Goal: Information Seeking & Learning: Learn about a topic

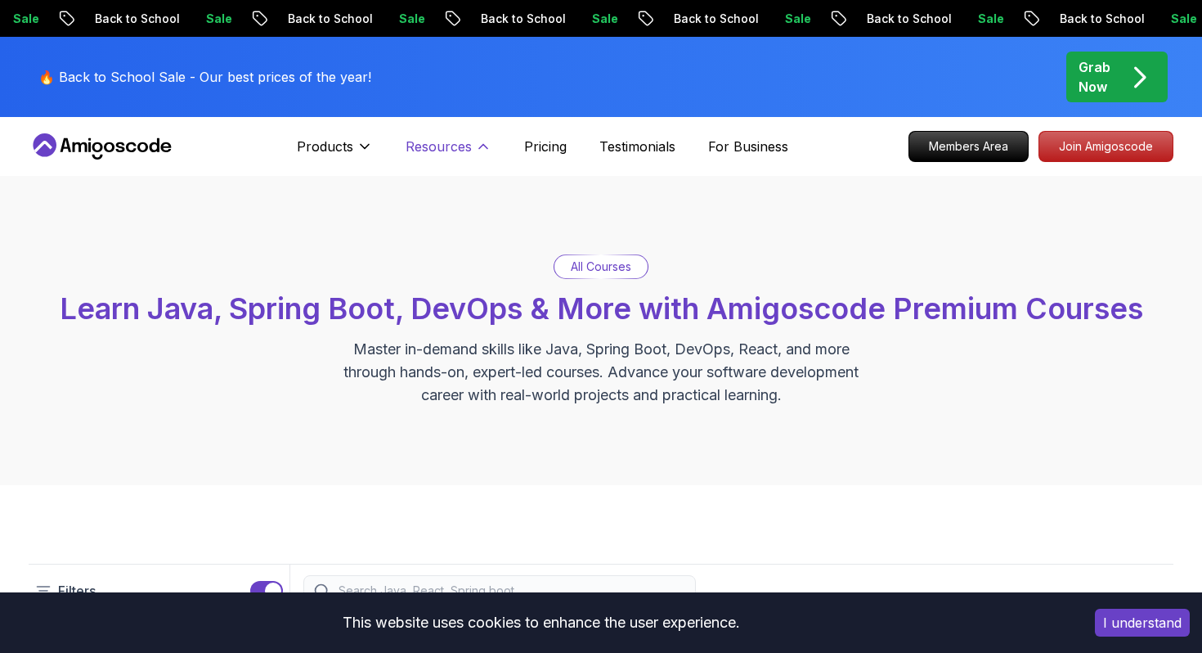
click at [467, 151] on p "Resources" at bounding box center [439, 147] width 66 height 20
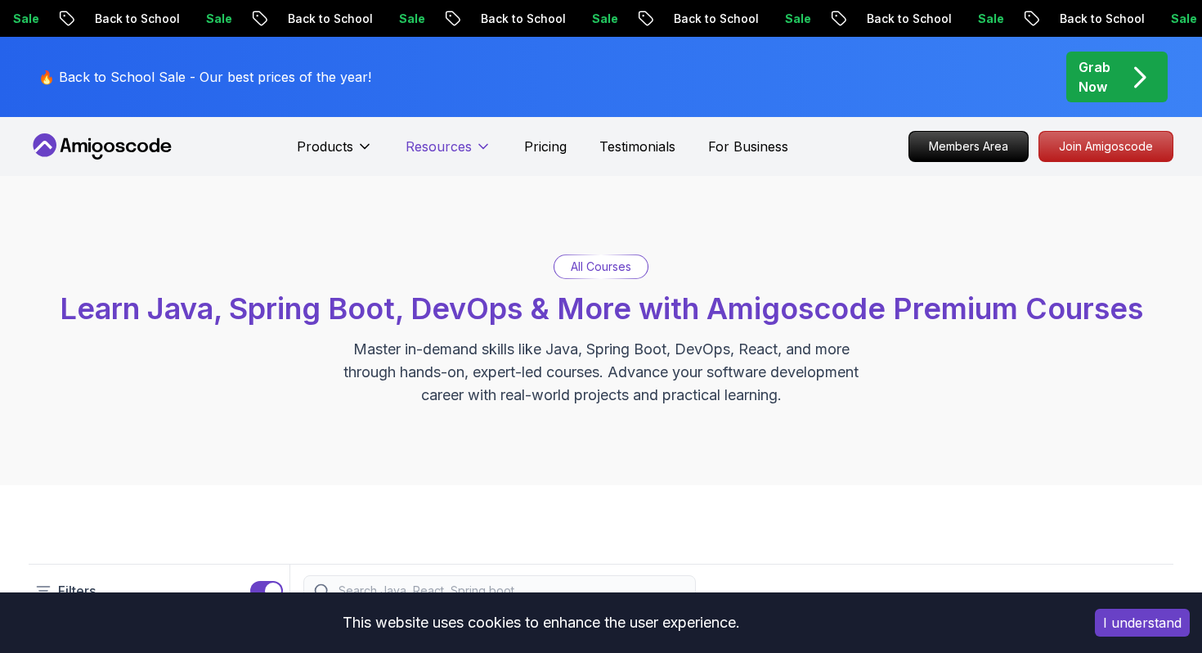
click at [467, 151] on p "Resources" at bounding box center [439, 147] width 66 height 20
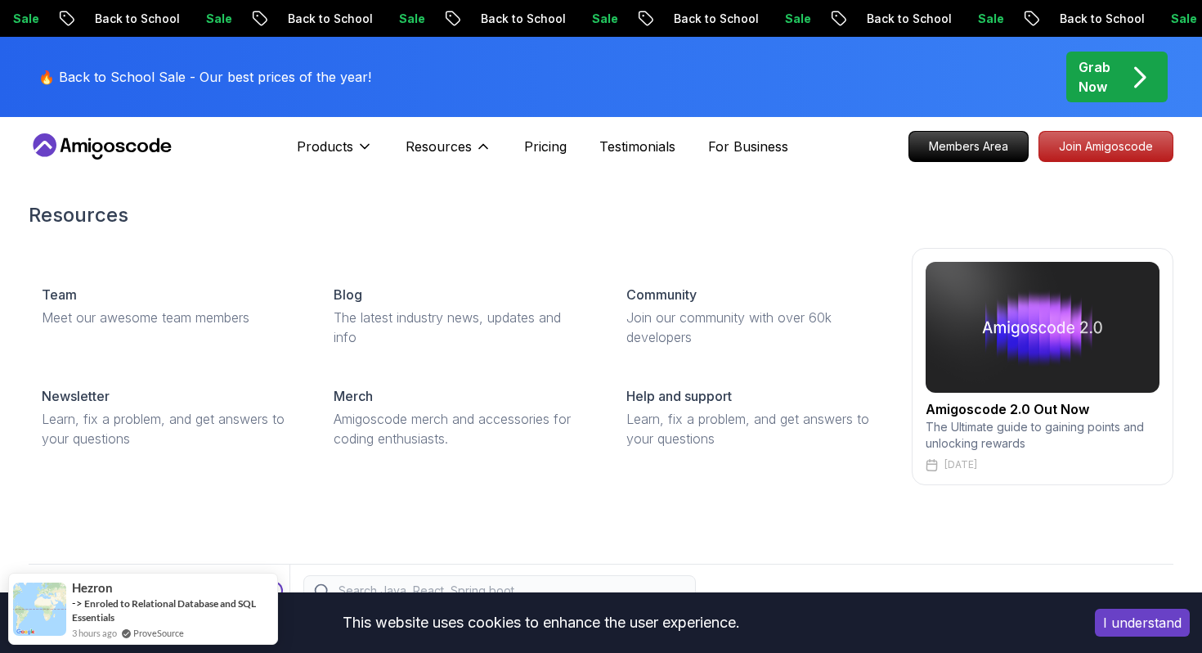
click at [465, 131] on div "Resources Resources Team Meet our awesome team members Blog The latest industry…" at bounding box center [449, 146] width 86 height 33
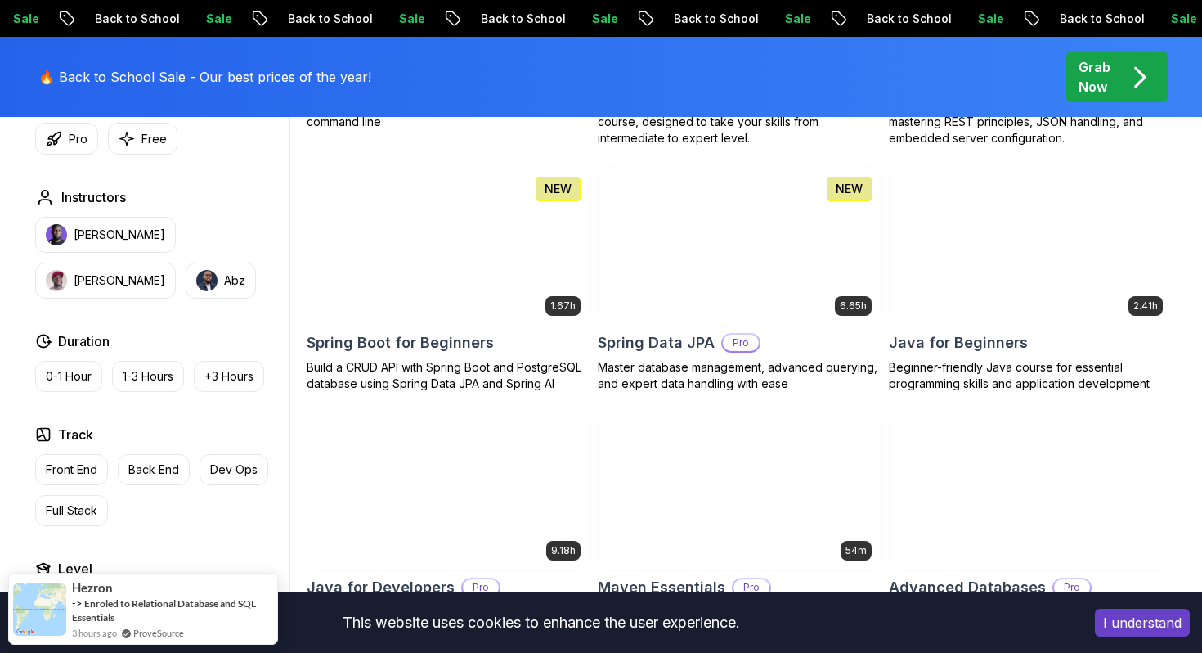
scroll to position [728, 0]
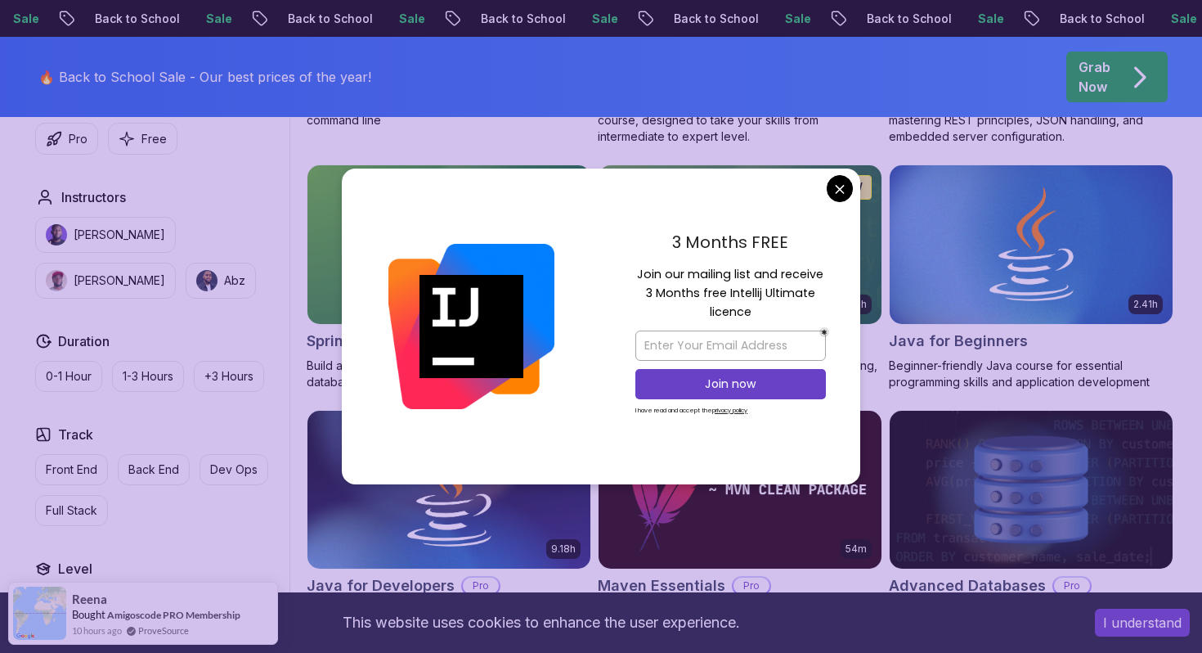
drag, startPoint x: 633, startPoint y: 278, endPoint x: 835, endPoint y: 316, distance: 205.5
click at [835, 316] on div "3 Months FREE Join our mailing list and receive 3 Months free Intellij Ultimate…" at bounding box center [730, 326] width 259 height 316
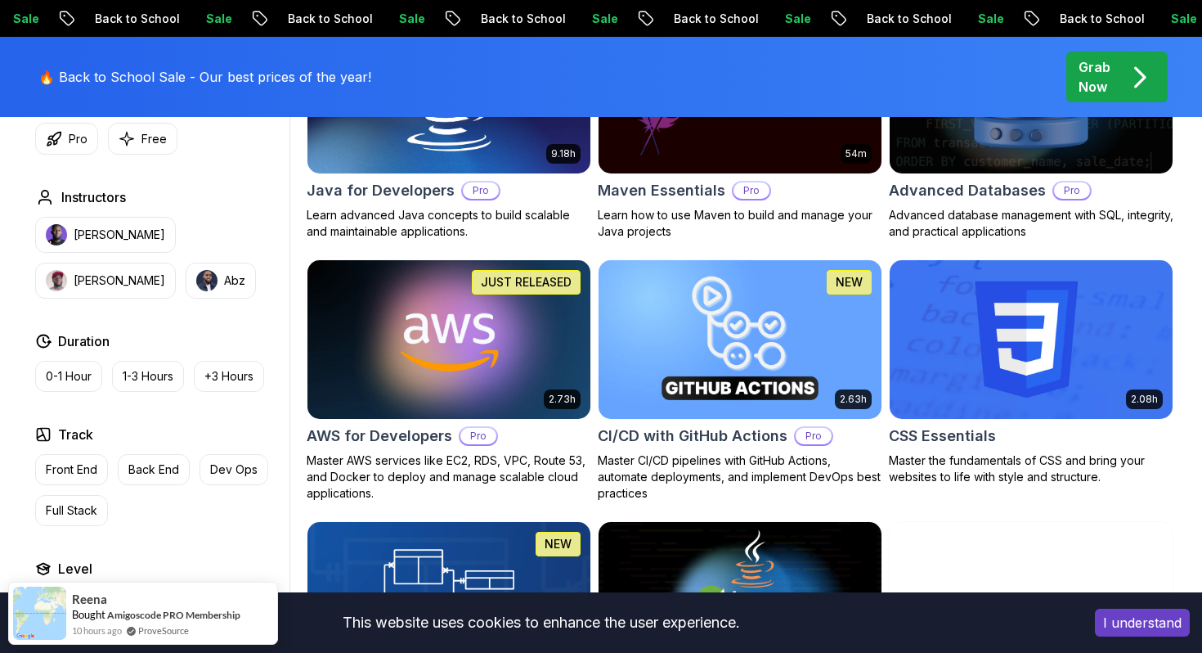
scroll to position [1164, 0]
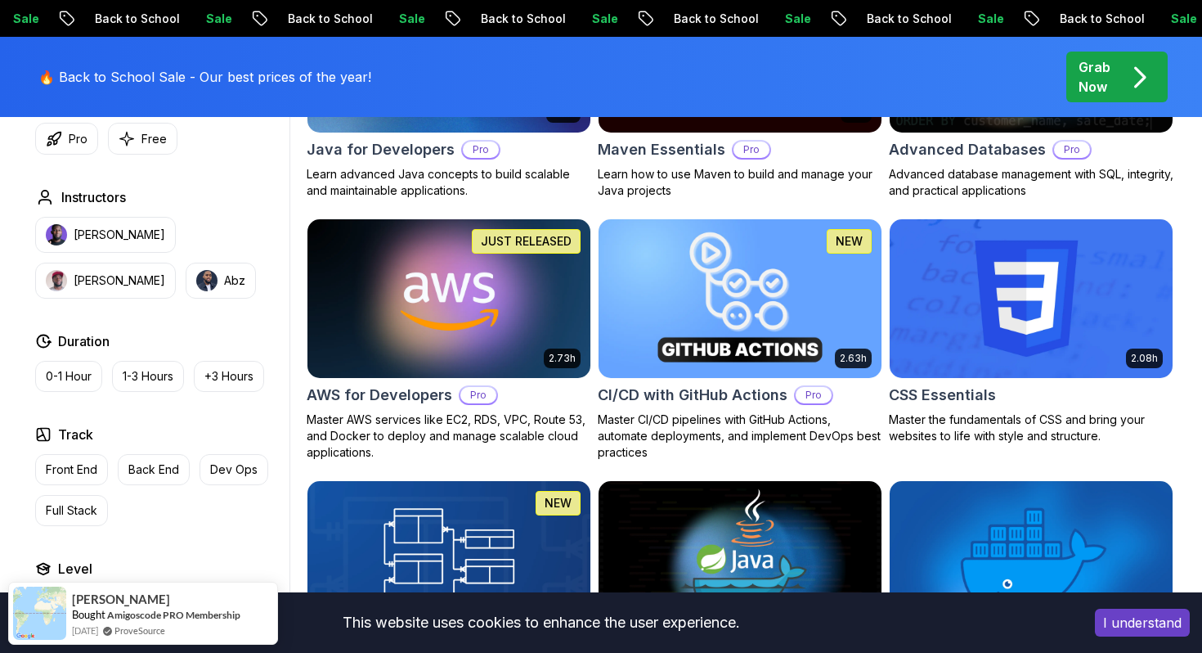
click at [741, 317] on img at bounding box center [739, 298] width 297 height 166
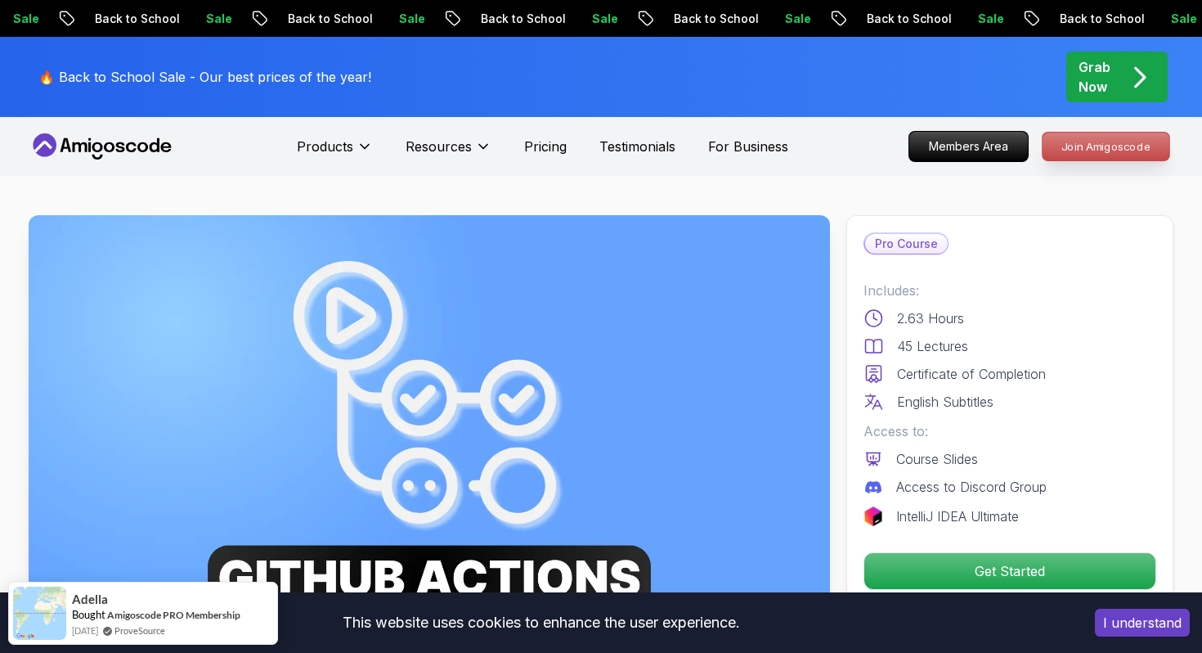
click at [1107, 146] on p "Join Amigoscode" at bounding box center [1106, 146] width 127 height 28
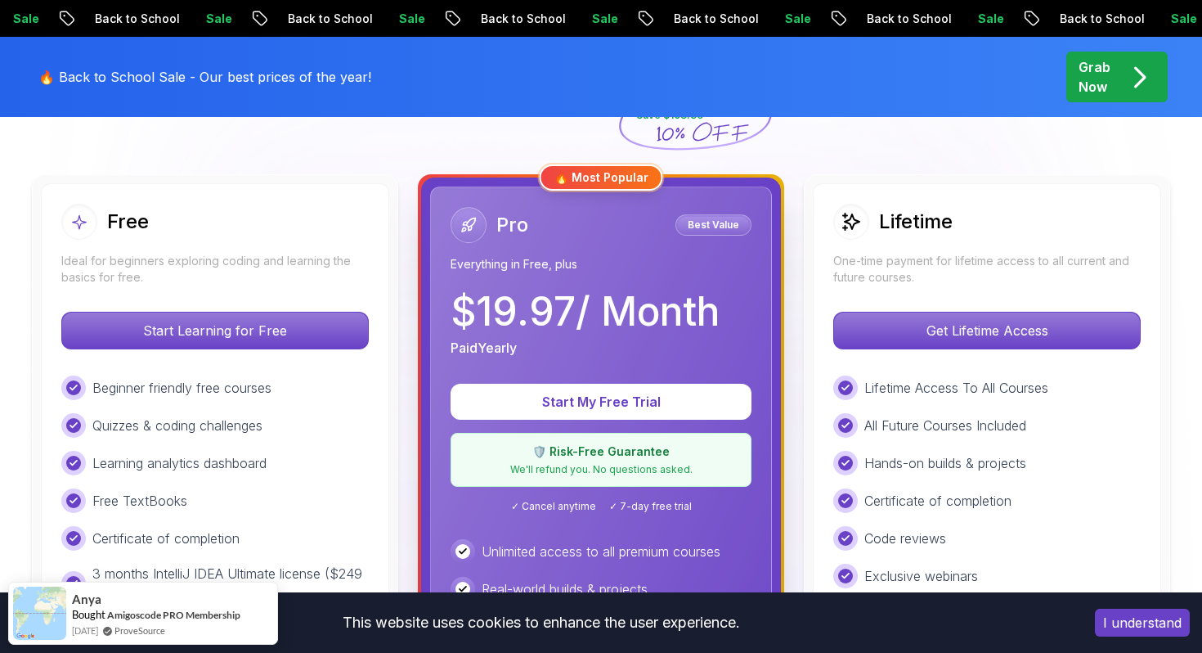
scroll to position [421, 0]
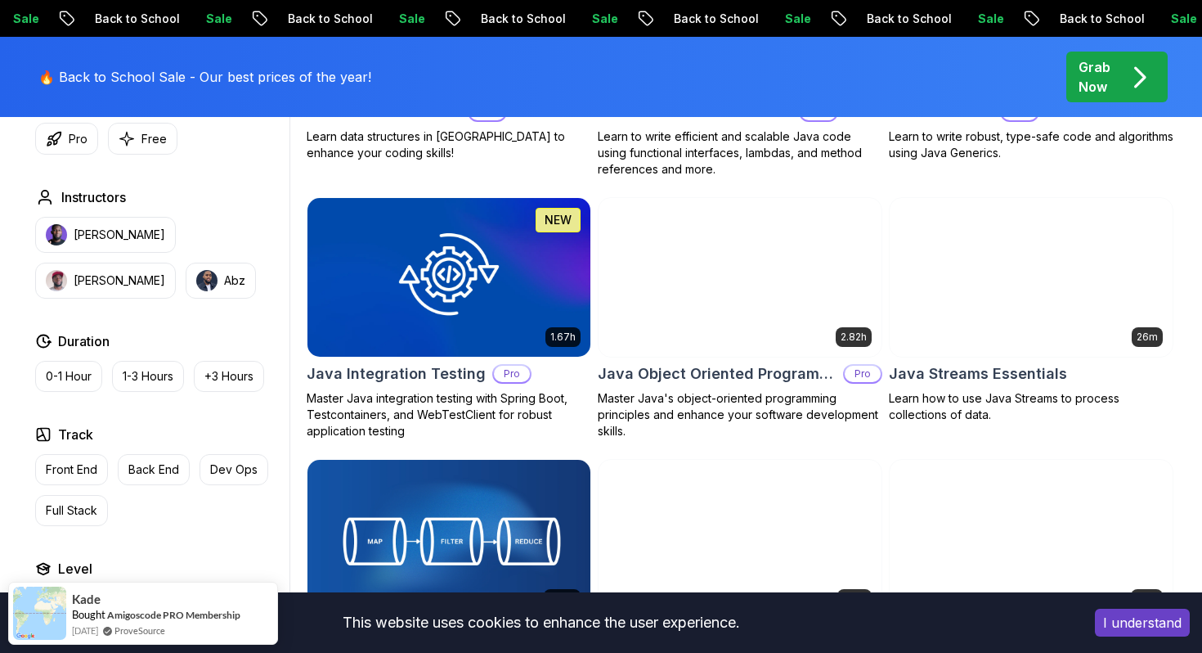
scroll to position [2494, 0]
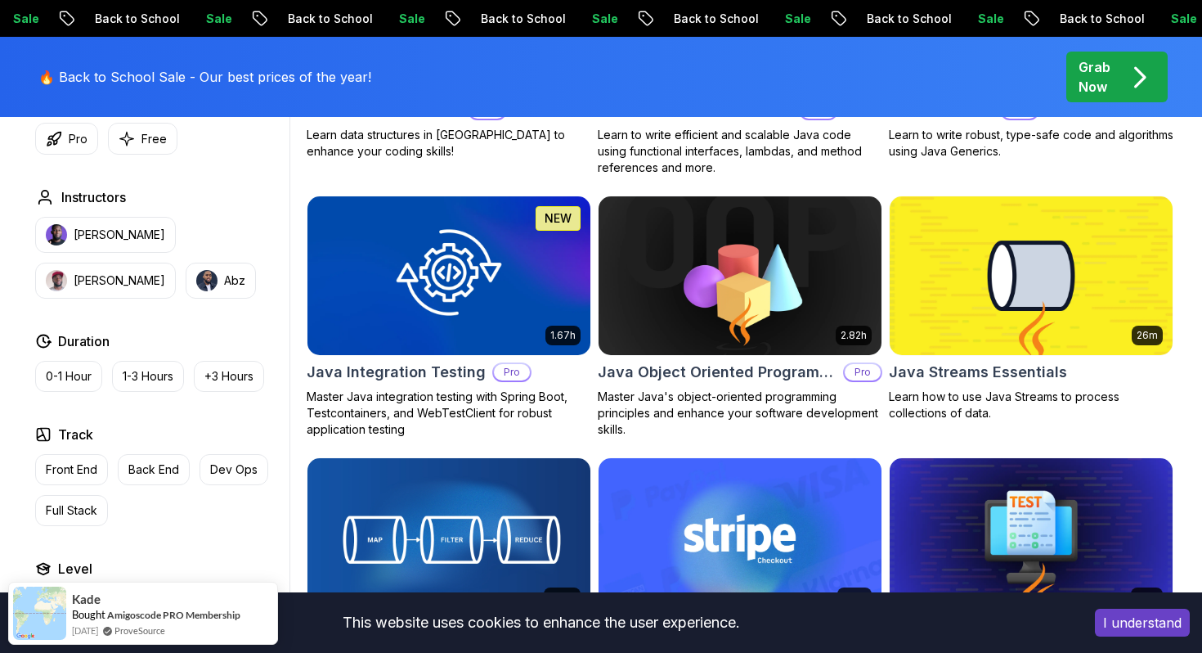
click at [501, 319] on img at bounding box center [448, 275] width 297 height 166
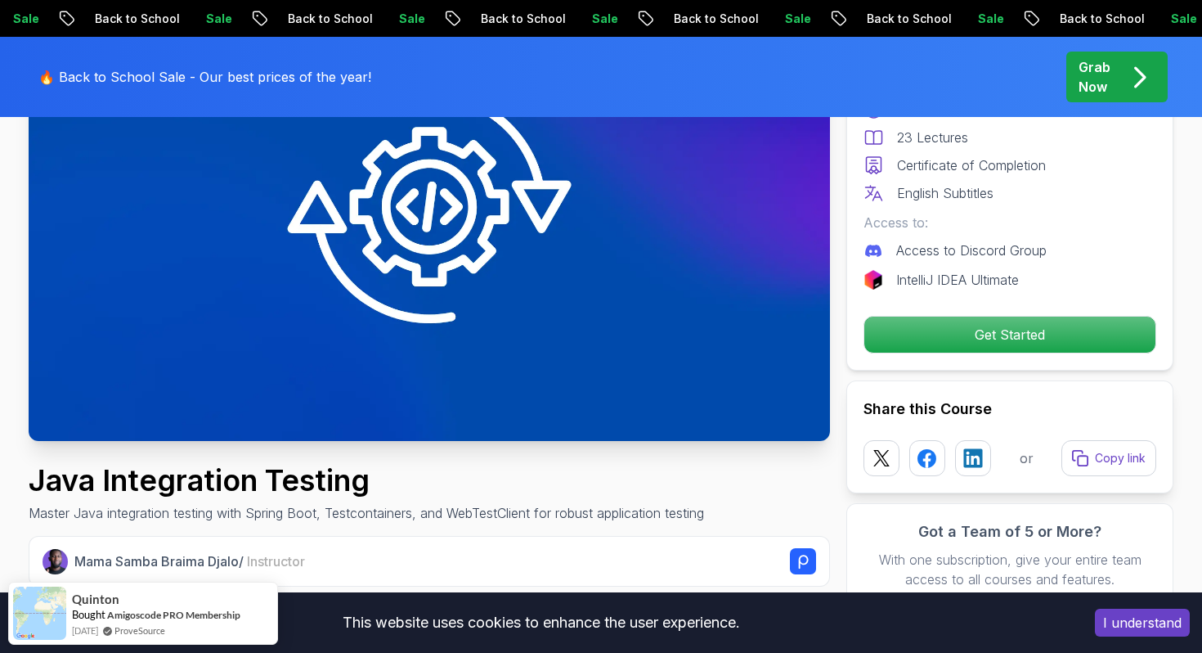
scroll to position [205, 0]
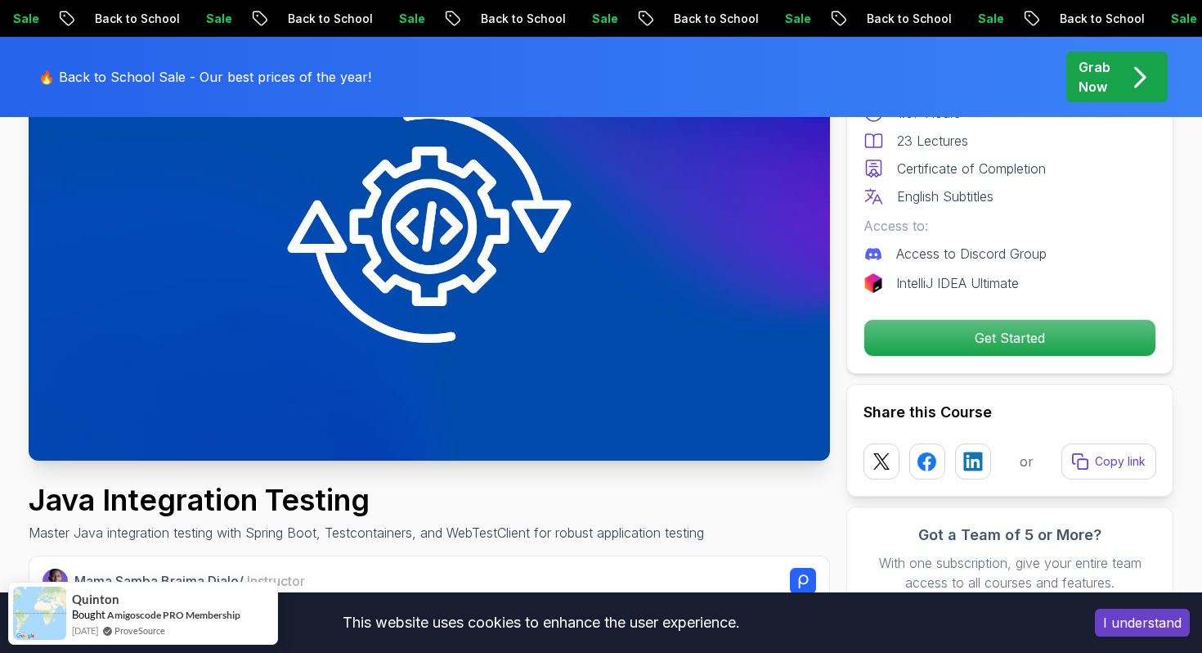
click at [429, 380] on img at bounding box center [429, 235] width 801 height 451
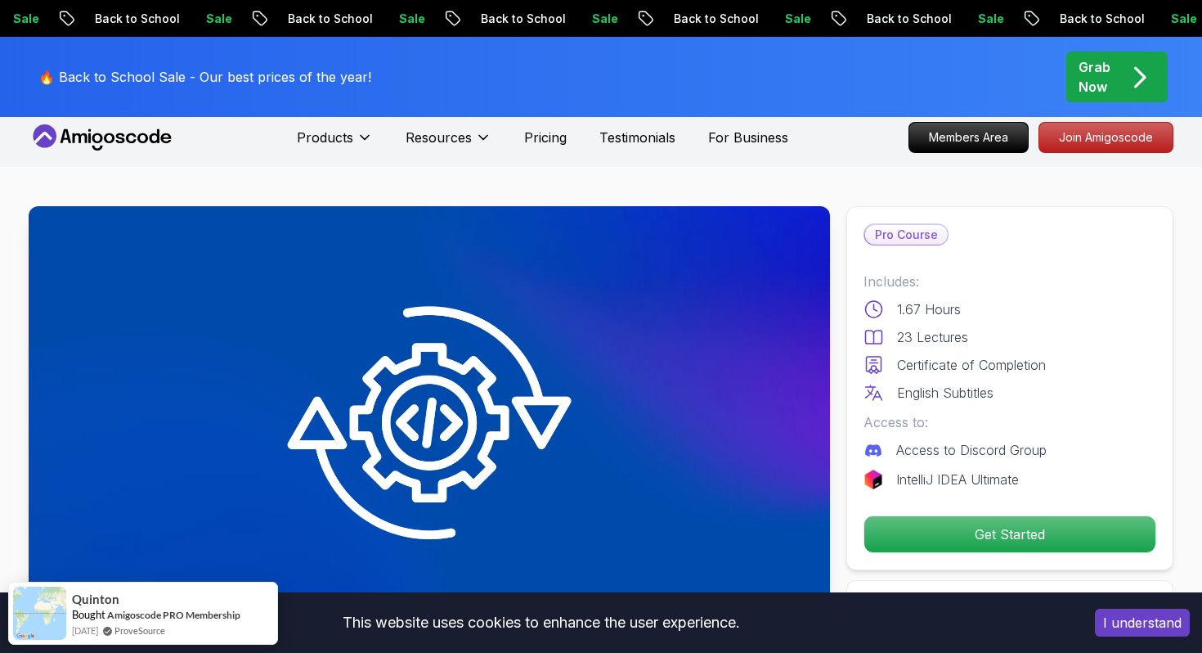
scroll to position [0, 0]
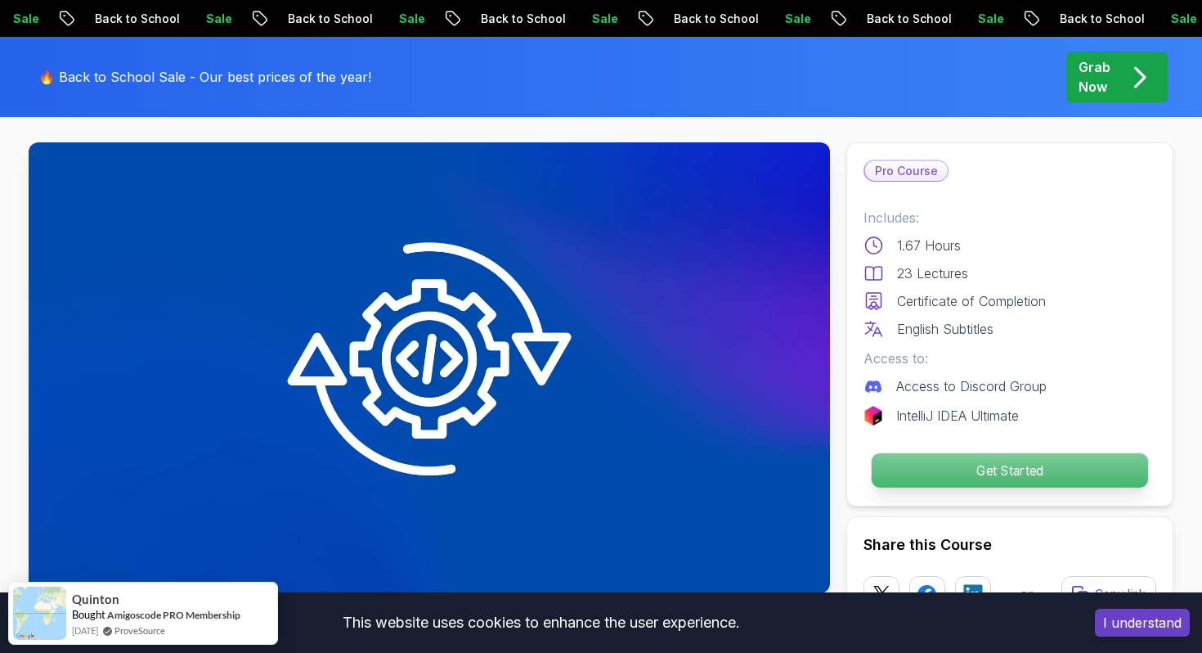
click at [950, 464] on p "Get Started" at bounding box center [1010, 470] width 276 height 34
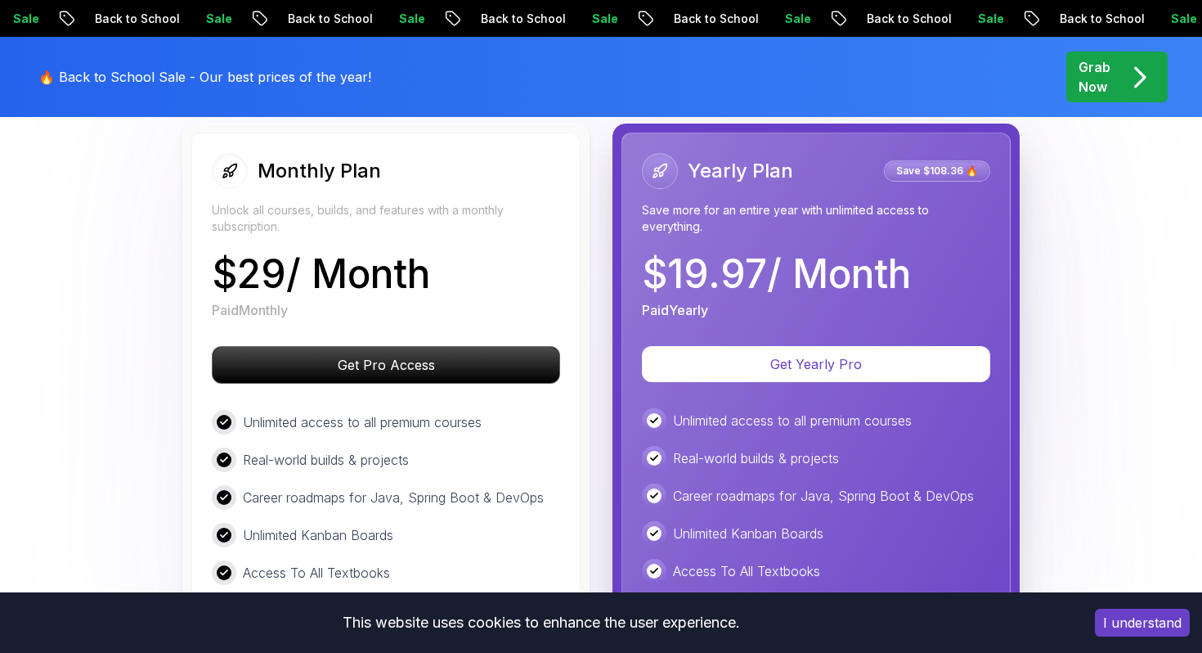
scroll to position [3605, 0]
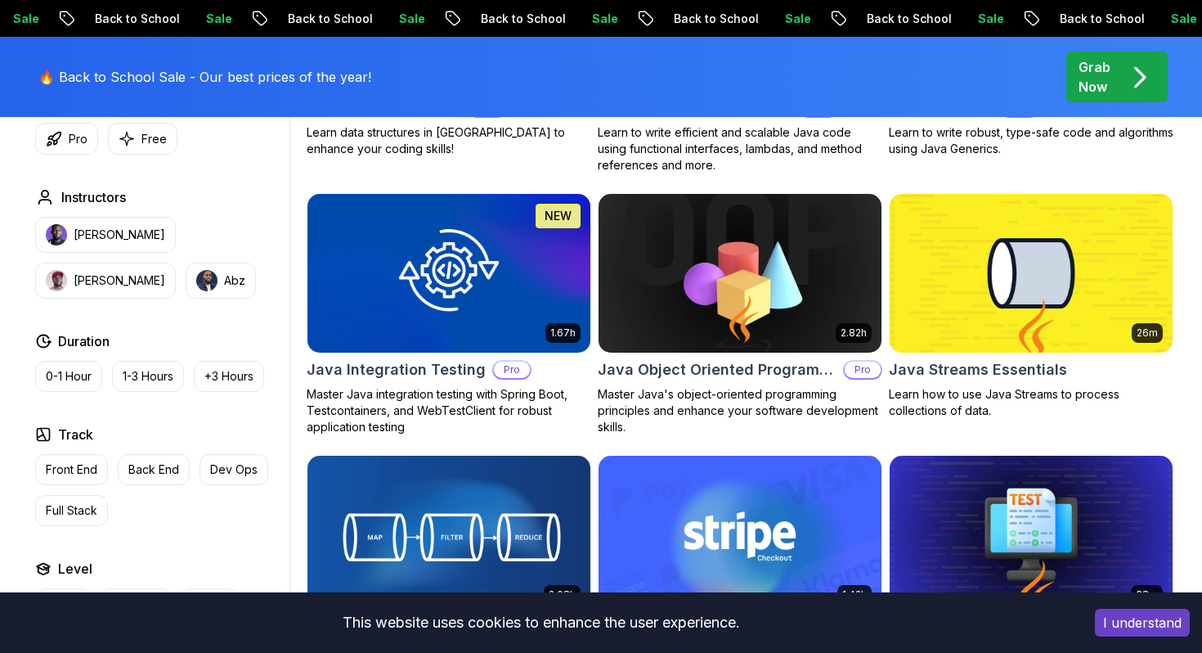
scroll to position [2494, 0]
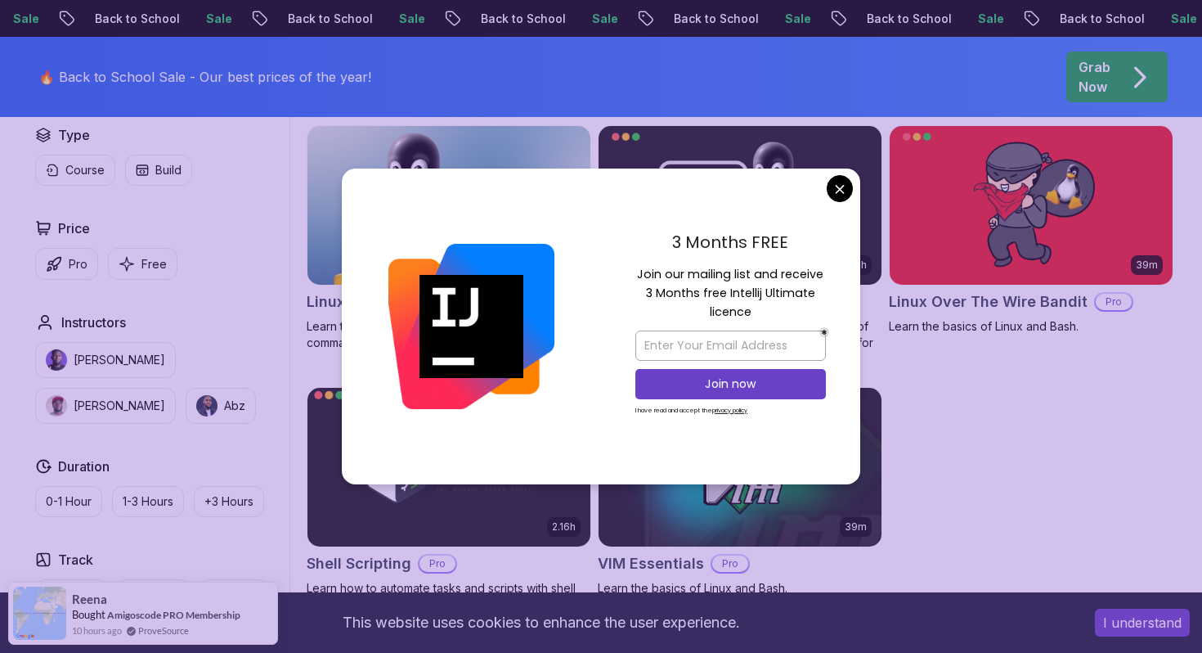
scroll to position [474, 0]
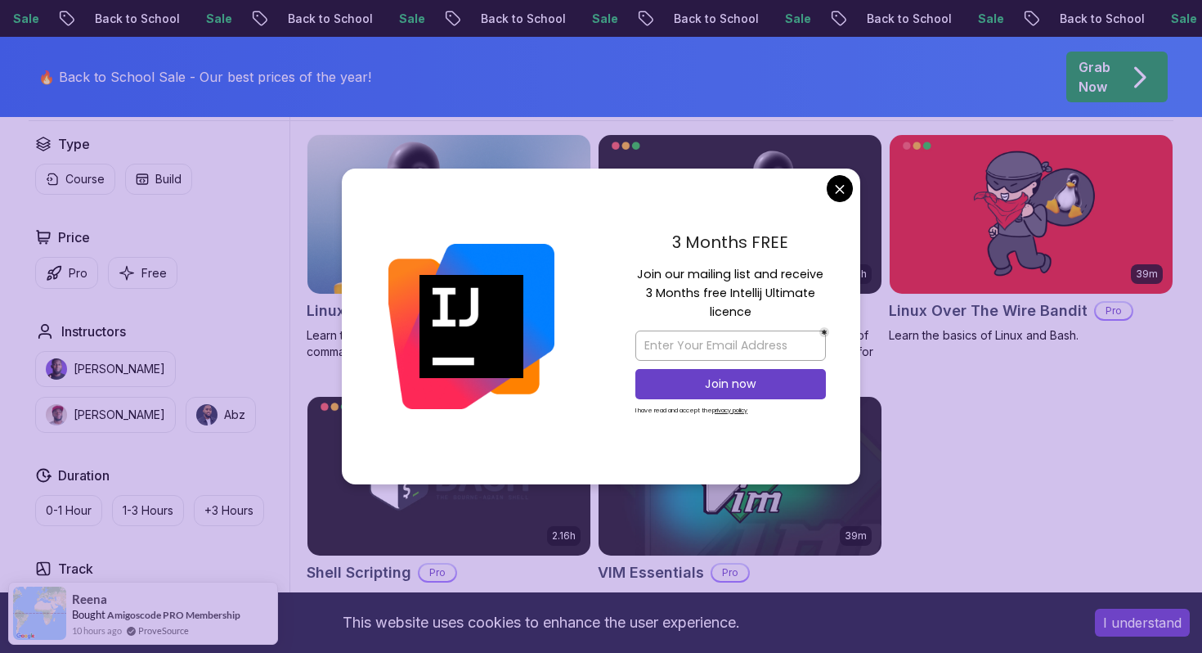
click at [839, 189] on body "Sale Back to School Sale Back to School Sale Back to School Sale Back to School…" at bounding box center [601, 577] width 1202 height 2103
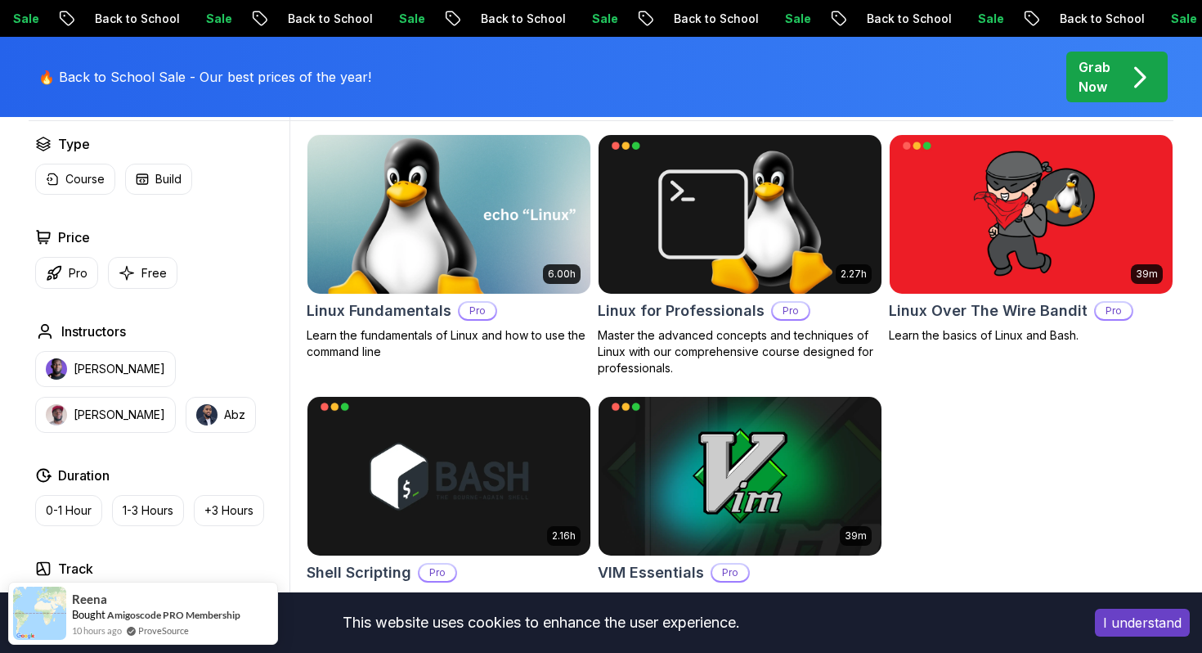
click at [525, 228] on img at bounding box center [448, 214] width 297 height 166
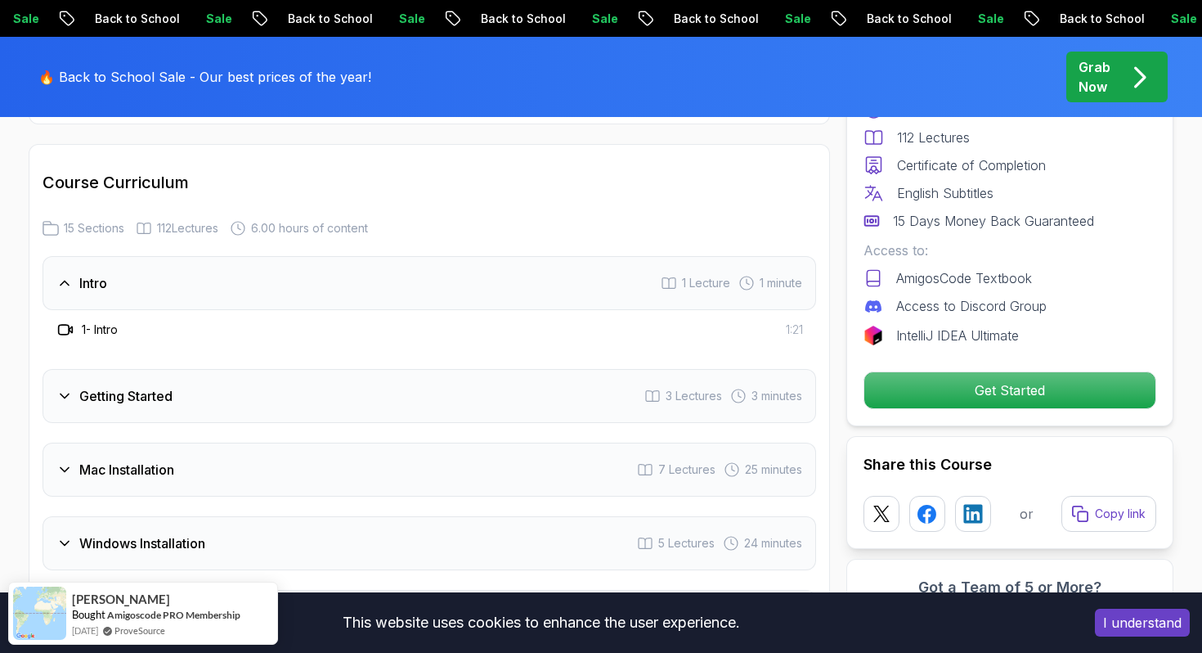
scroll to position [2086, 0]
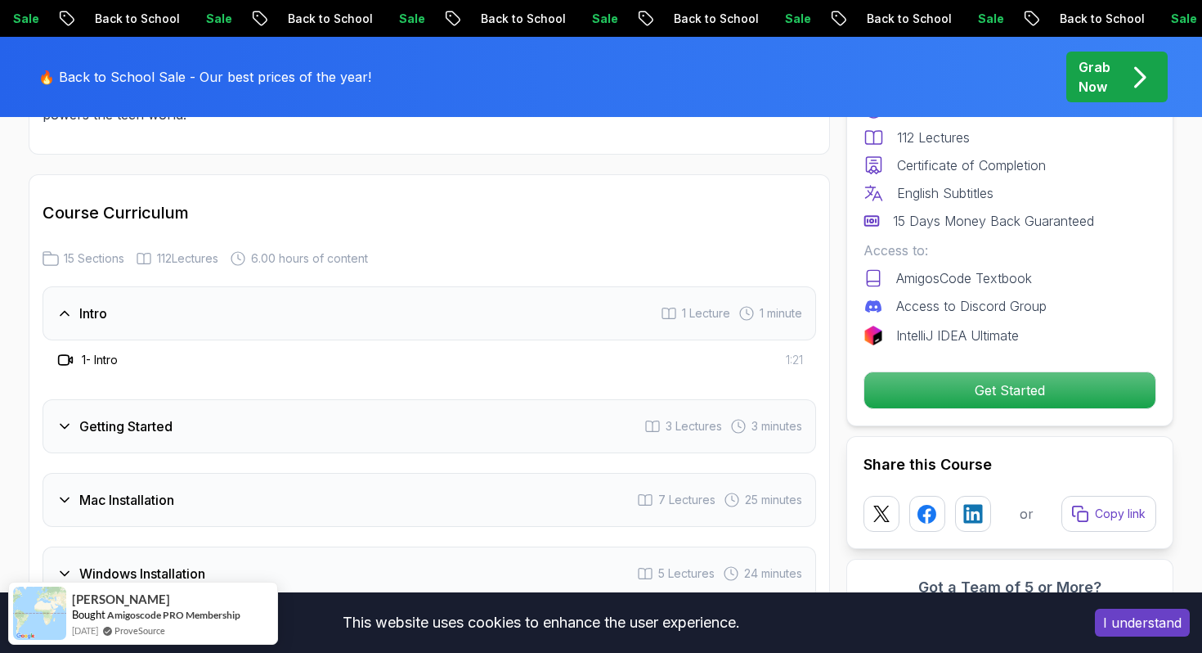
click at [102, 361] on h3 "1 - Intro" at bounding box center [100, 360] width 36 height 16
click at [477, 439] on div "Getting Started 3 Lectures 3 minutes" at bounding box center [430, 426] width 774 height 54
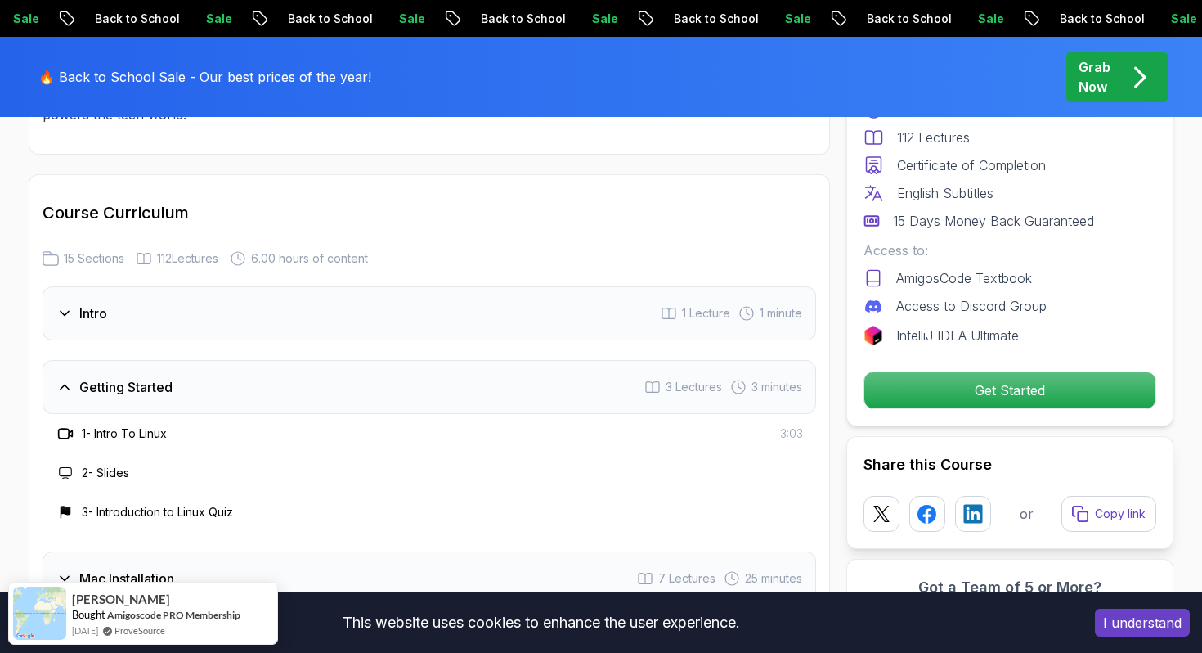
click at [219, 387] on div "Getting Started 3 Lectures 3 minutes" at bounding box center [430, 387] width 774 height 54
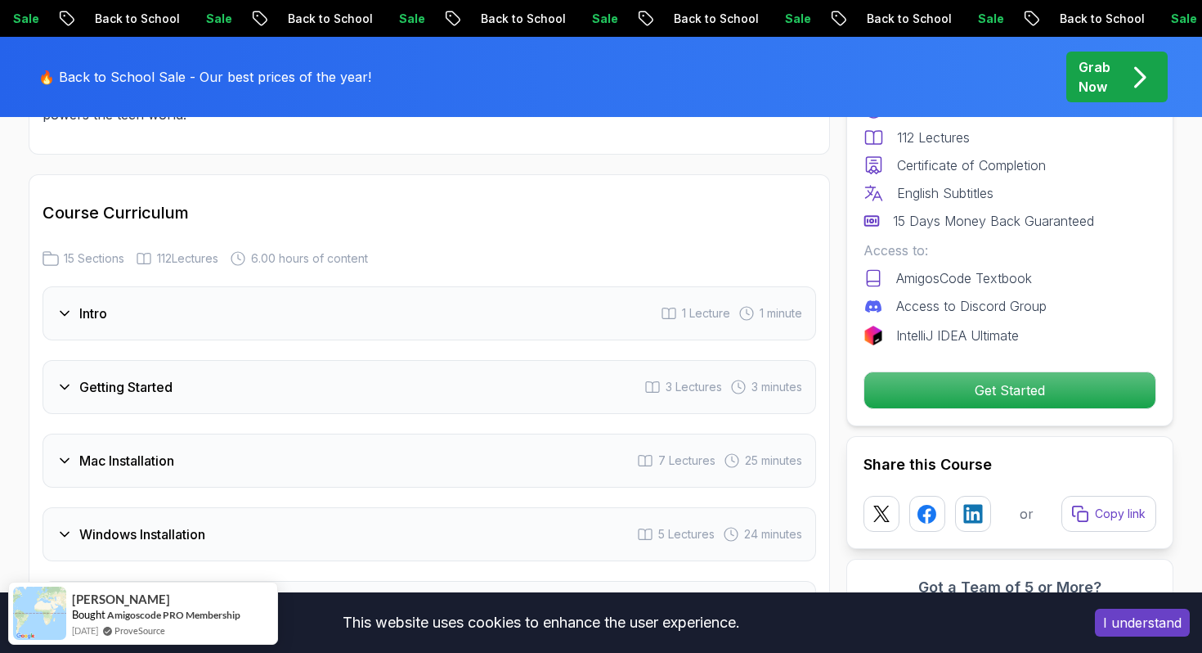
click at [215, 466] on div "Mac Installation 7 Lectures 25 minutes" at bounding box center [430, 460] width 774 height 54
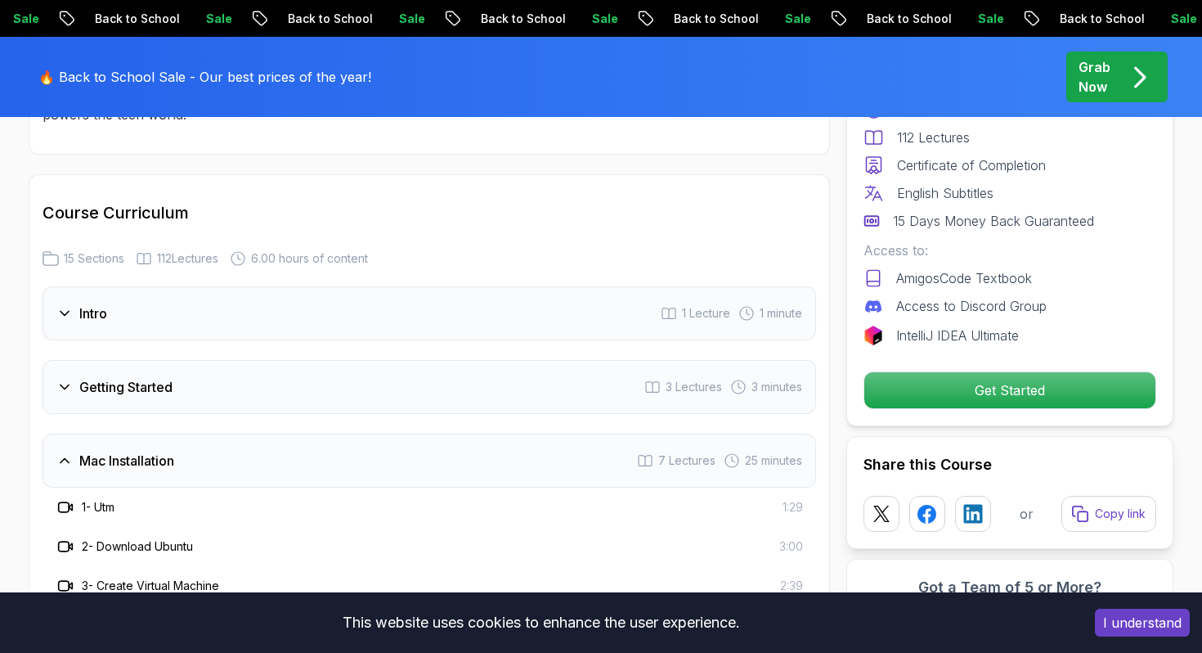
click at [215, 466] on div "Mac Installation 7 Lectures 25 minutes" at bounding box center [430, 460] width 774 height 54
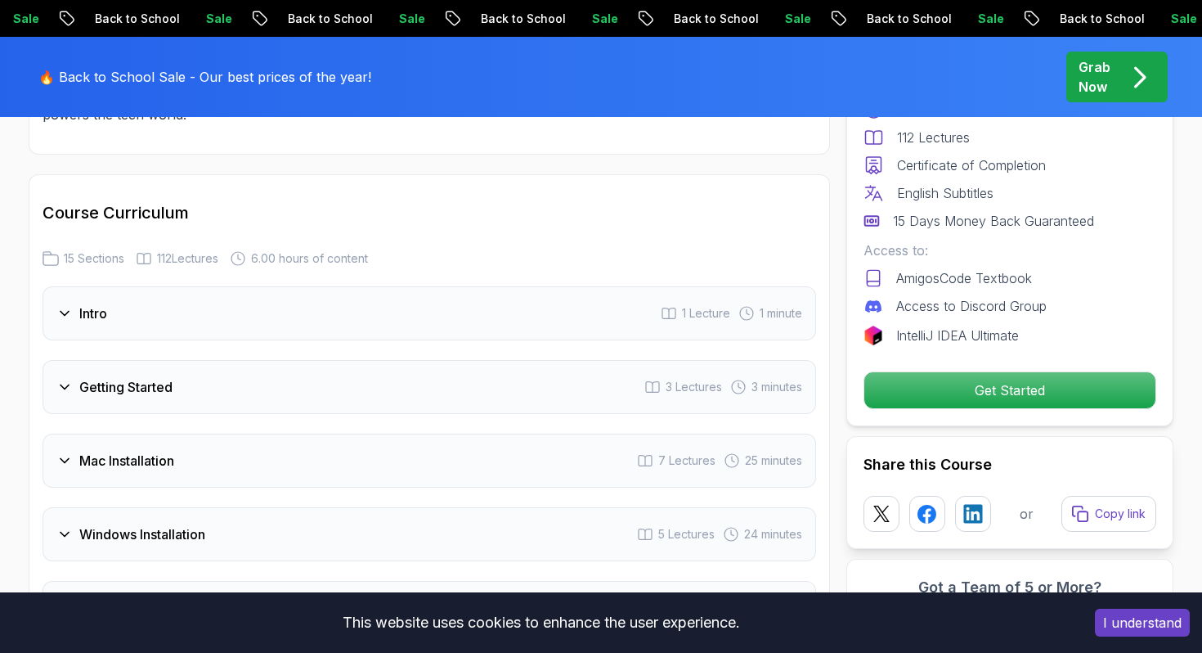
click at [215, 466] on div "Mac Installation 7 Lectures 25 minutes" at bounding box center [430, 460] width 774 height 54
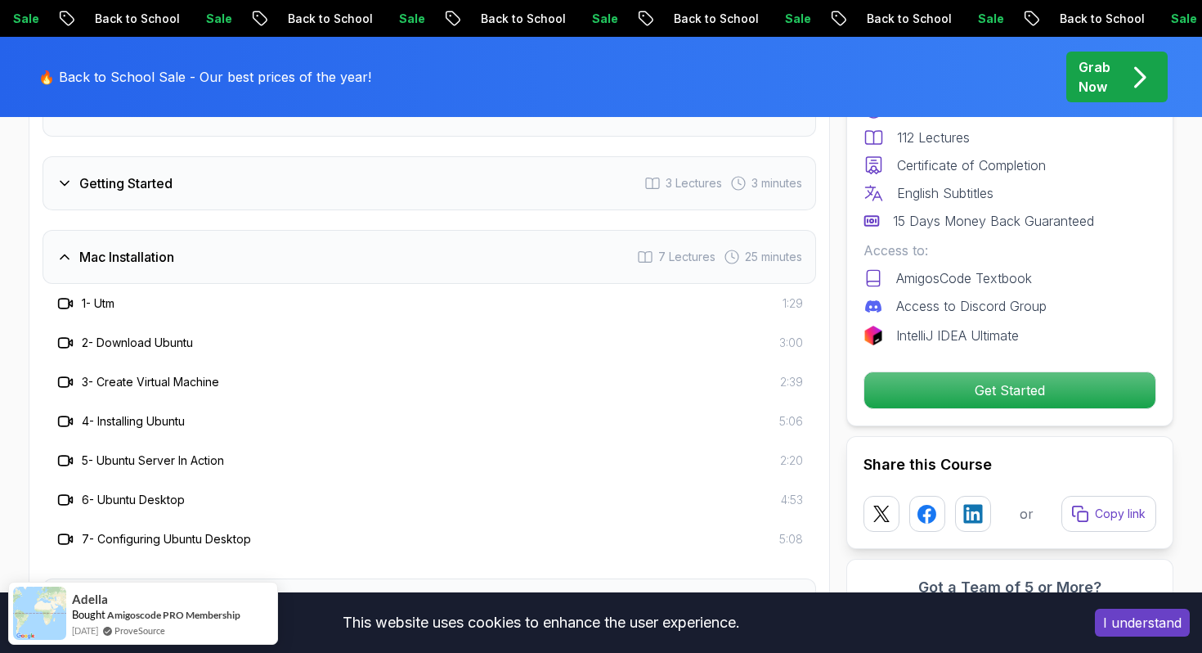
scroll to position [2314, 0]
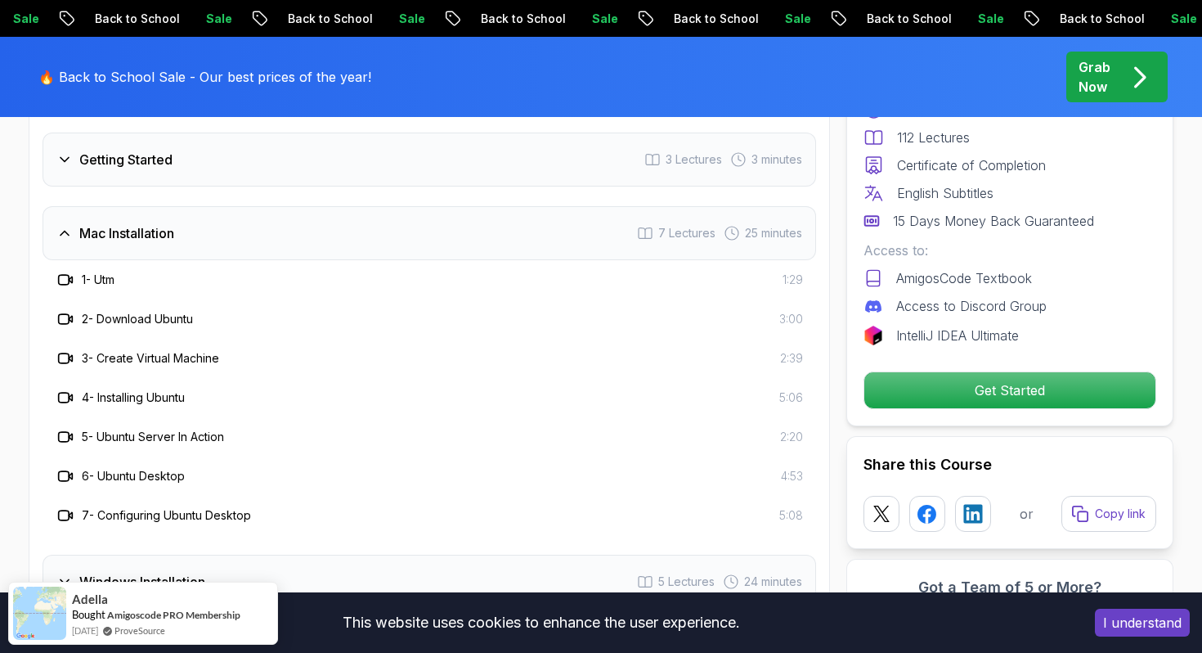
click at [227, 232] on div "Mac Installation 7 Lectures 25 minutes" at bounding box center [430, 233] width 774 height 54
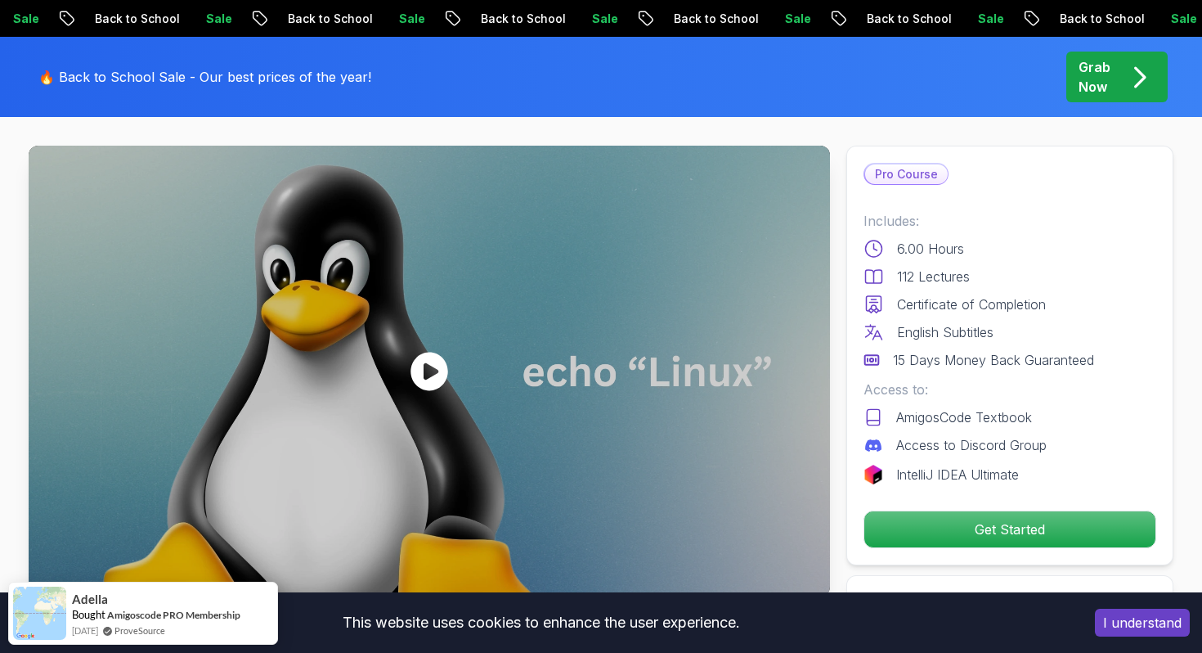
scroll to position [0, 0]
